Goal: Information Seeking & Learning: Learn about a topic

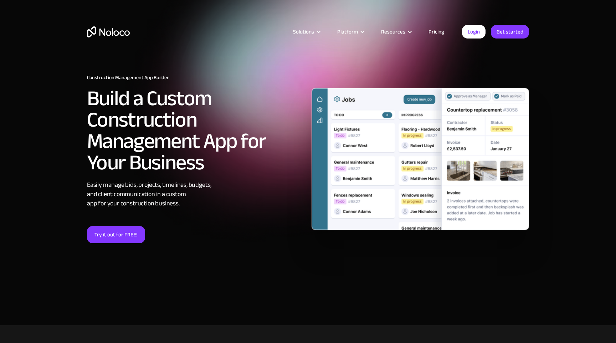
click at [436, 32] on link "Pricing" at bounding box center [437, 31] width 34 height 9
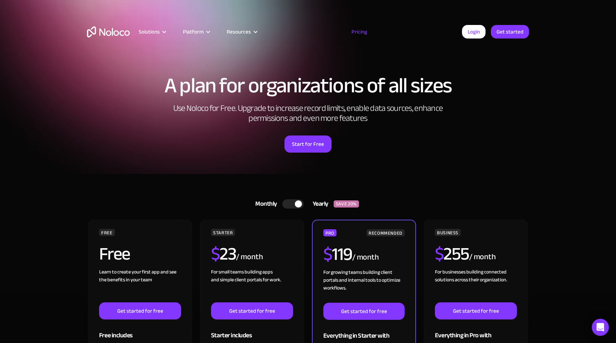
click at [295, 201] on div at bounding box center [292, 203] width 21 height 9
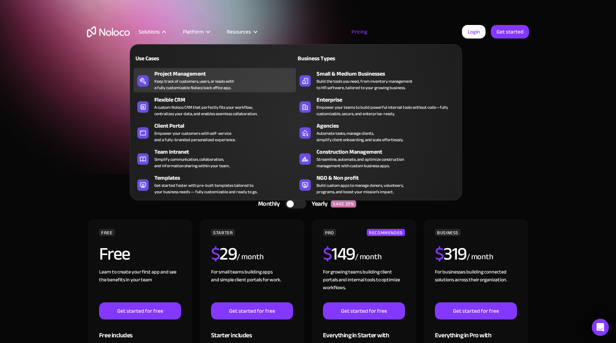
click at [180, 74] on div "Project Management" at bounding box center [226, 74] width 145 height 9
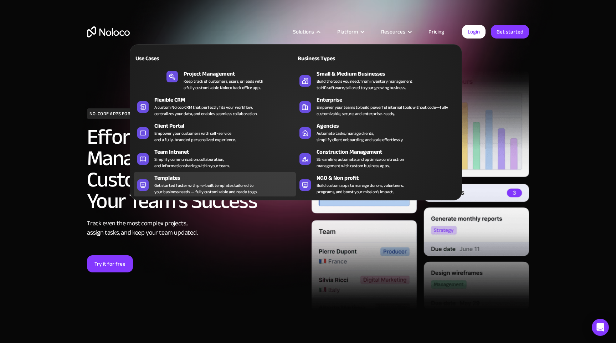
click at [181, 174] on div "Templates" at bounding box center [226, 178] width 145 height 9
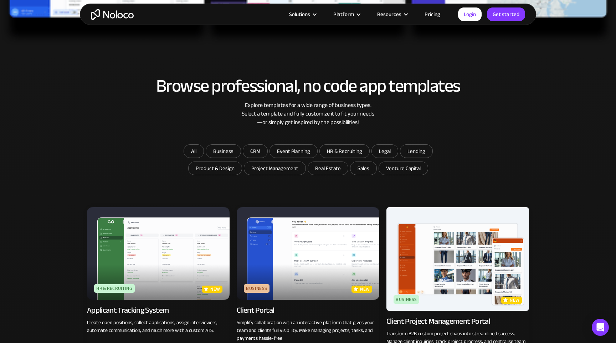
scroll to position [369, 0]
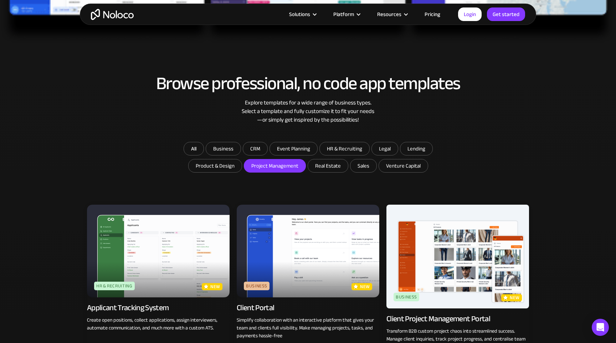
click at [269, 170] on input "Project Management" at bounding box center [274, 165] width 61 height 13
checkbox input "true"
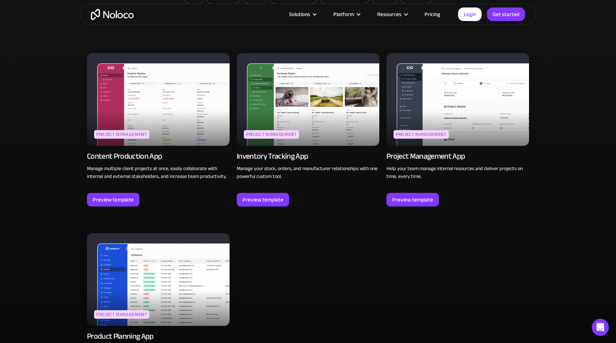
scroll to position [527, 0]
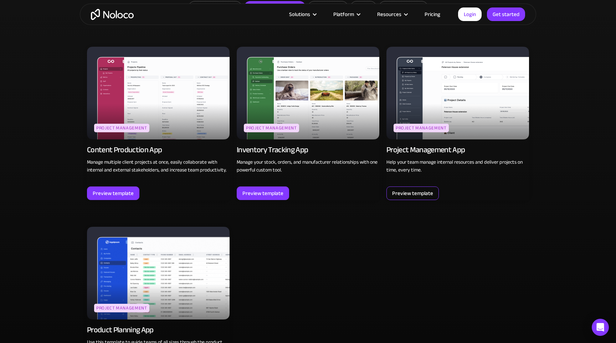
click at [421, 193] on div "Preview template" at bounding box center [412, 193] width 41 height 9
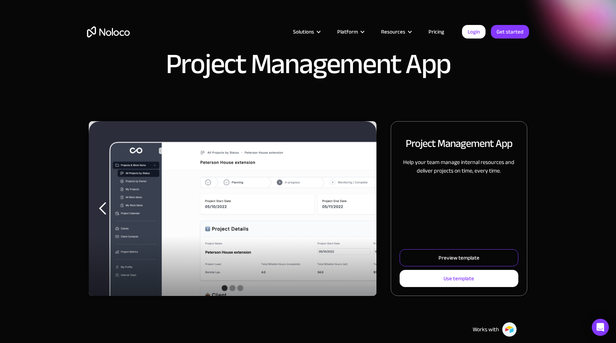
click at [434, 263] on link "Preview template" at bounding box center [459, 257] width 119 height 17
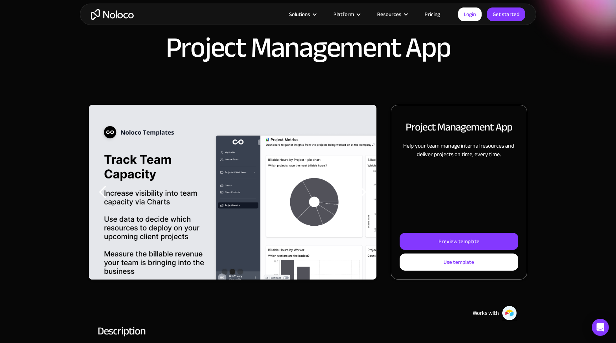
scroll to position [8, 0]
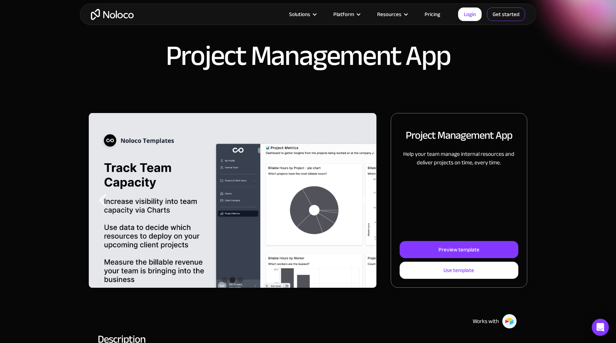
click at [504, 17] on link "Get started" at bounding box center [506, 14] width 38 height 14
